Goal: Complete application form: Complete application form

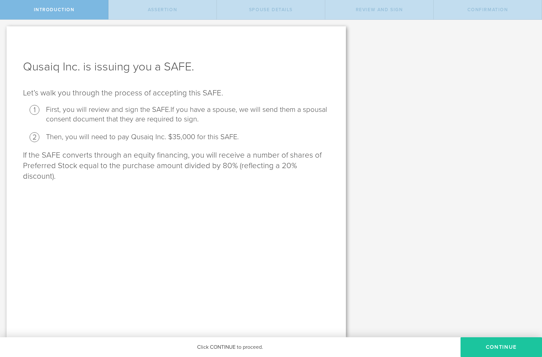
click at [481, 352] on button "Continue" at bounding box center [502, 347] width 82 height 20
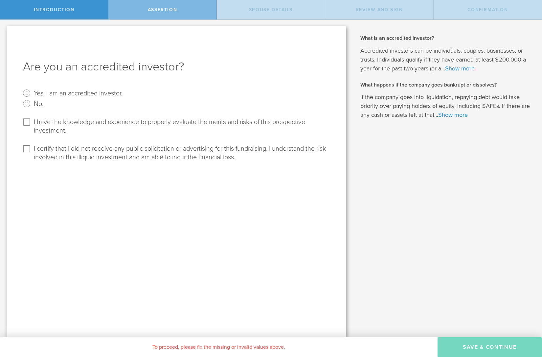
click at [15, 75] on div "Are you an accredited investor? Yes, I am an accredited investor. No. I have th…" at bounding box center [177, 181] width 340 height 311
click at [26, 102] on input "No." at bounding box center [26, 103] width 11 height 11
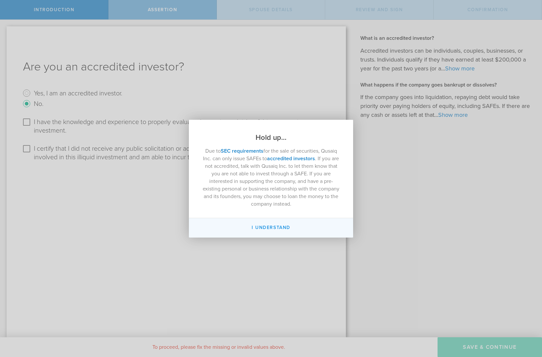
click at [264, 227] on button "I Understand" at bounding box center [271, 227] width 164 height 19
radio input "false"
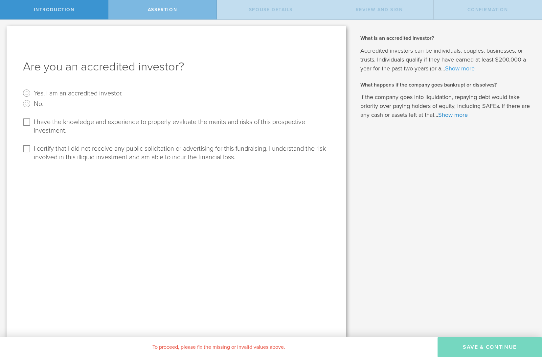
click at [467, 70] on link "Show more" at bounding box center [460, 68] width 30 height 7
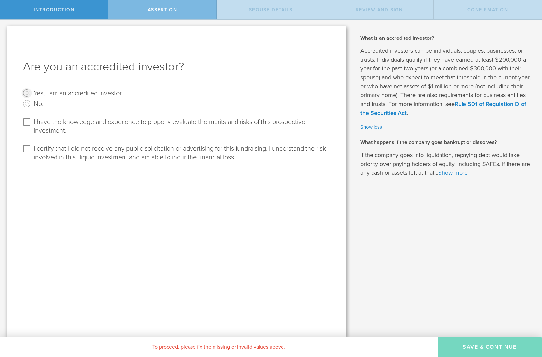
click at [25, 92] on input "Yes, I am an accredited investor." at bounding box center [26, 93] width 11 height 11
radio input "true"
click at [25, 121] on input "I have the knowledge and experience to properly evaluate the merits and risks o…" at bounding box center [26, 122] width 11 height 11
checkbox input "true"
click at [27, 148] on input "I certify that I did not receive any public solicitation or advertising for thi…" at bounding box center [26, 148] width 11 height 11
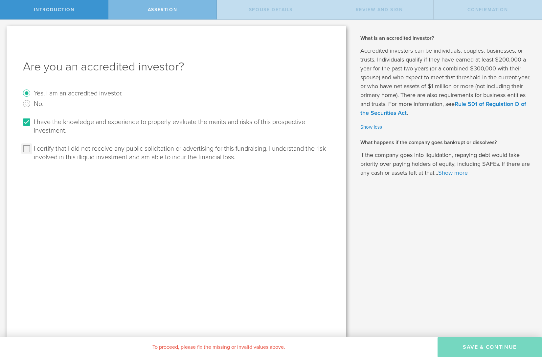
checkbox input "true"
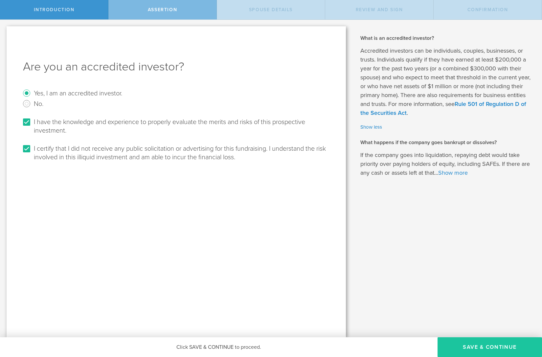
click at [503, 346] on button "Save & Continue" at bounding box center [490, 347] width 105 height 20
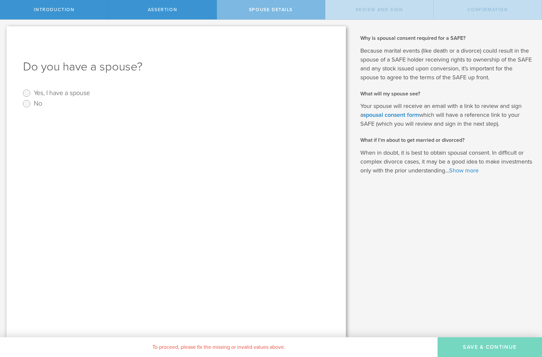
click at [62, 96] on label "Yes, I have a spouse" at bounding box center [62, 93] width 56 height 10
click at [32, 96] on input "Yes, I have a spouse" at bounding box center [26, 93] width 11 height 11
radio input "true"
click at [77, 150] on input "text" at bounding box center [199, 148] width 254 height 10
type input "[PERSON_NAME]"
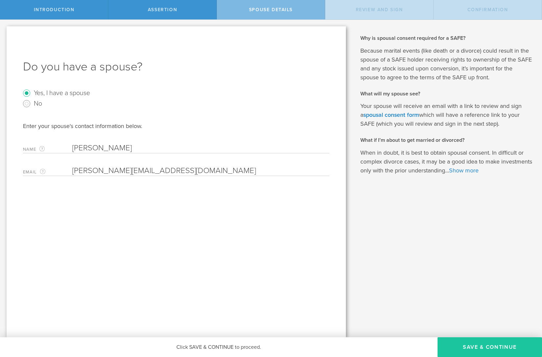
type input "[PERSON_NAME][EMAIL_ADDRESS][DOMAIN_NAME]"
click at [492, 346] on button "Save & Continue" at bounding box center [490, 347] width 105 height 20
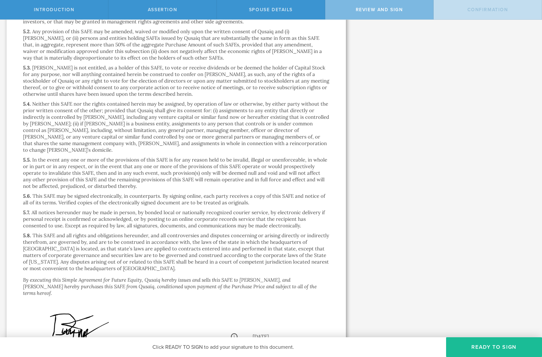
scroll to position [1283, 0]
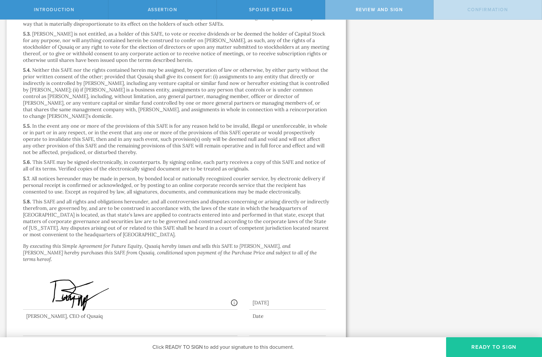
click at [482, 347] on button "Ready to Sign" at bounding box center [494, 347] width 96 height 20
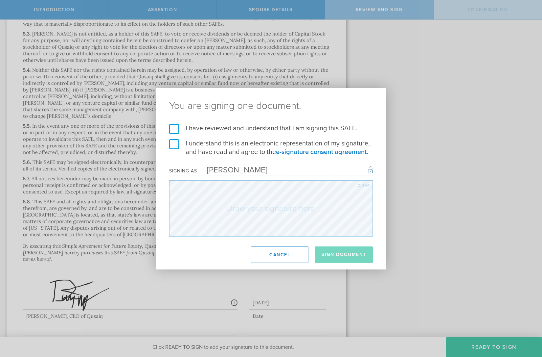
click at [242, 127] on label "I have reviewed and understand that I am signing this SAFE." at bounding box center [271, 128] width 204 height 9
click at [0, 0] on input "I have reviewed and understand that I am signing this SAFE." at bounding box center [0, 0] width 0 height 0
click at [176, 146] on label "I understand this is an electronic representation of my signature, and have rea…" at bounding box center [271, 147] width 204 height 17
click at [0, 0] on input "I understand this is an electronic representation of my signature, and have rea…" at bounding box center [0, 0] width 0 height 0
click at [253, 169] on div "[PERSON_NAME]" at bounding box center [232, 170] width 70 height 10
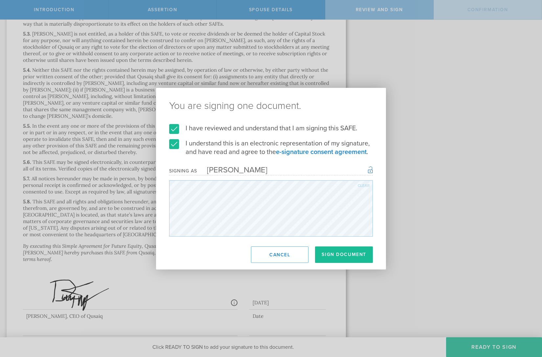
click at [363, 186] on div "Clear" at bounding box center [364, 185] width 12 height 4
click at [348, 253] on button "Sign Document" at bounding box center [344, 254] width 58 height 16
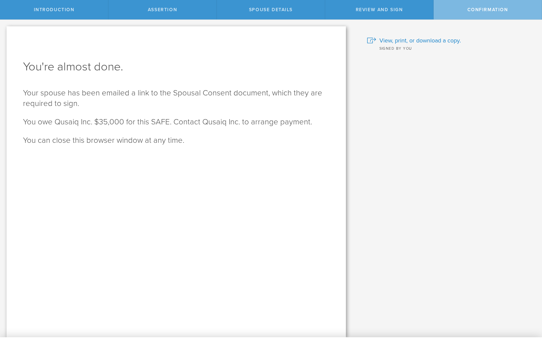
scroll to position [0, 0]
click at [425, 40] on span "View, print, or download a copy." at bounding box center [421, 40] width 82 height 9
